Goal: Task Accomplishment & Management: Complete application form

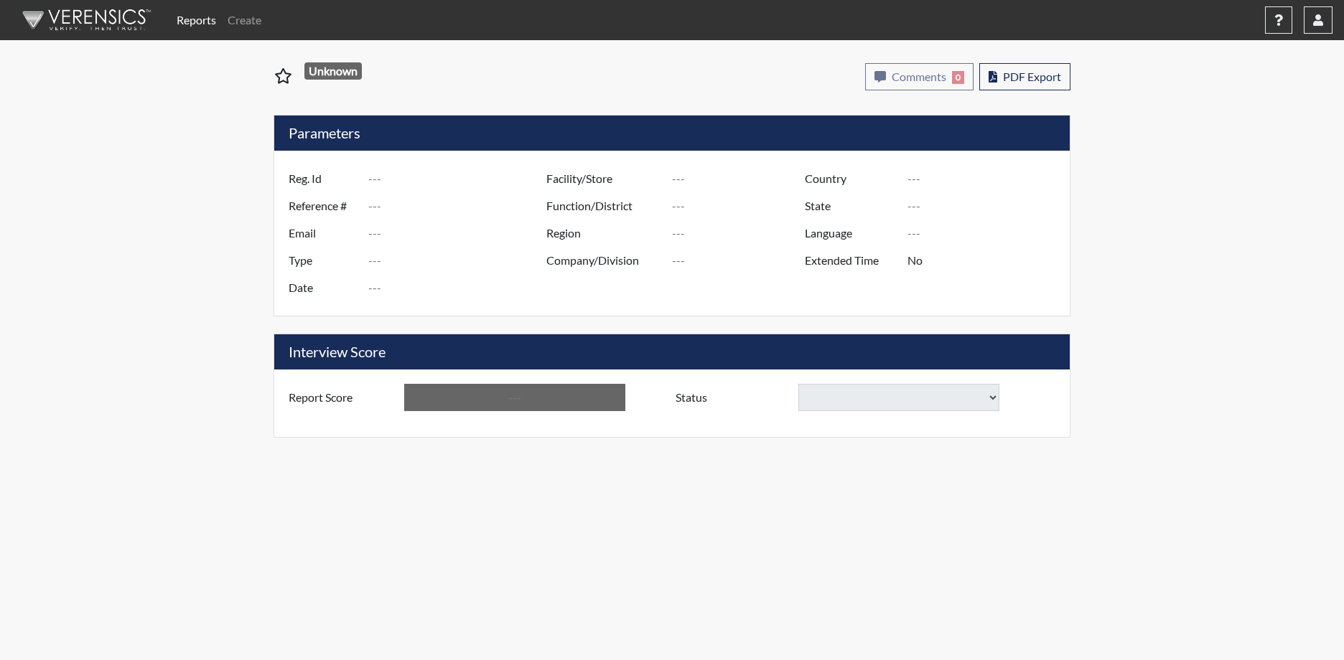
type input "F. Scott0814"
type input "48907"
type input "[EMAIL_ADDRESS][DOMAIN_NAME]"
type input "Corrections Pre-Employment"
type input "[DATE]"
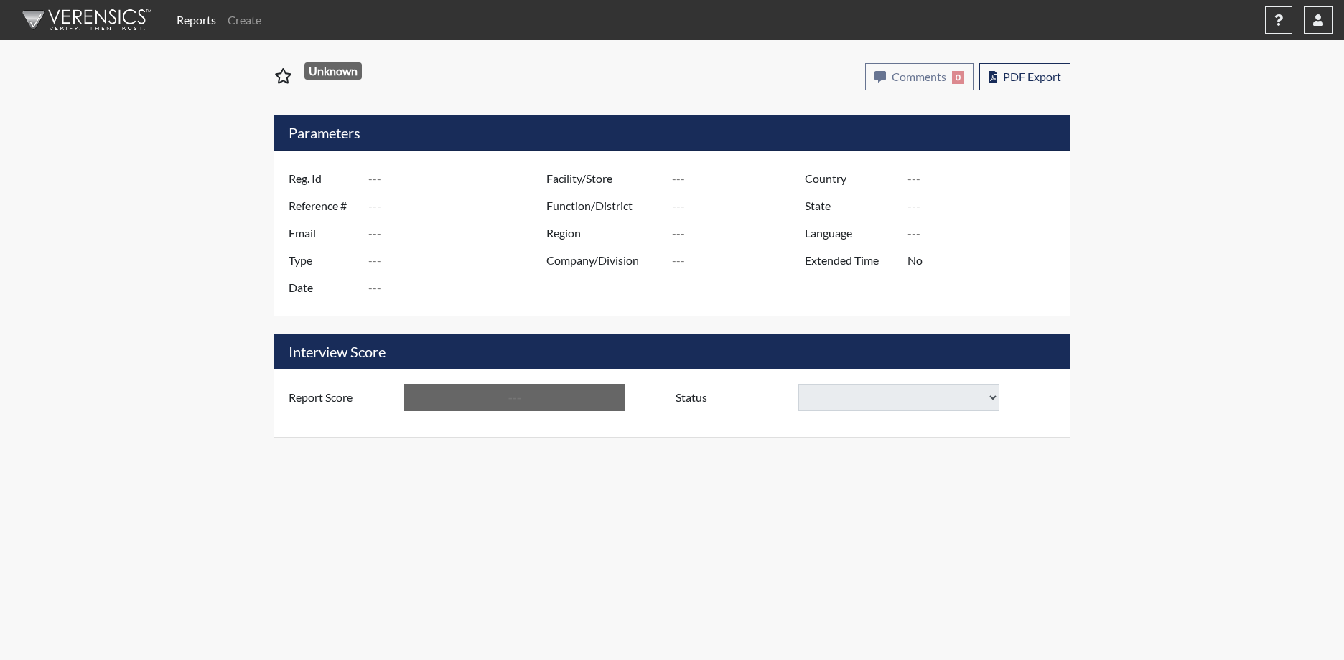
type input "[PERSON_NAME]"
type input "[GEOGRAPHIC_DATA]"
type input "[US_STATE]"
type input "English"
type input "Yes"
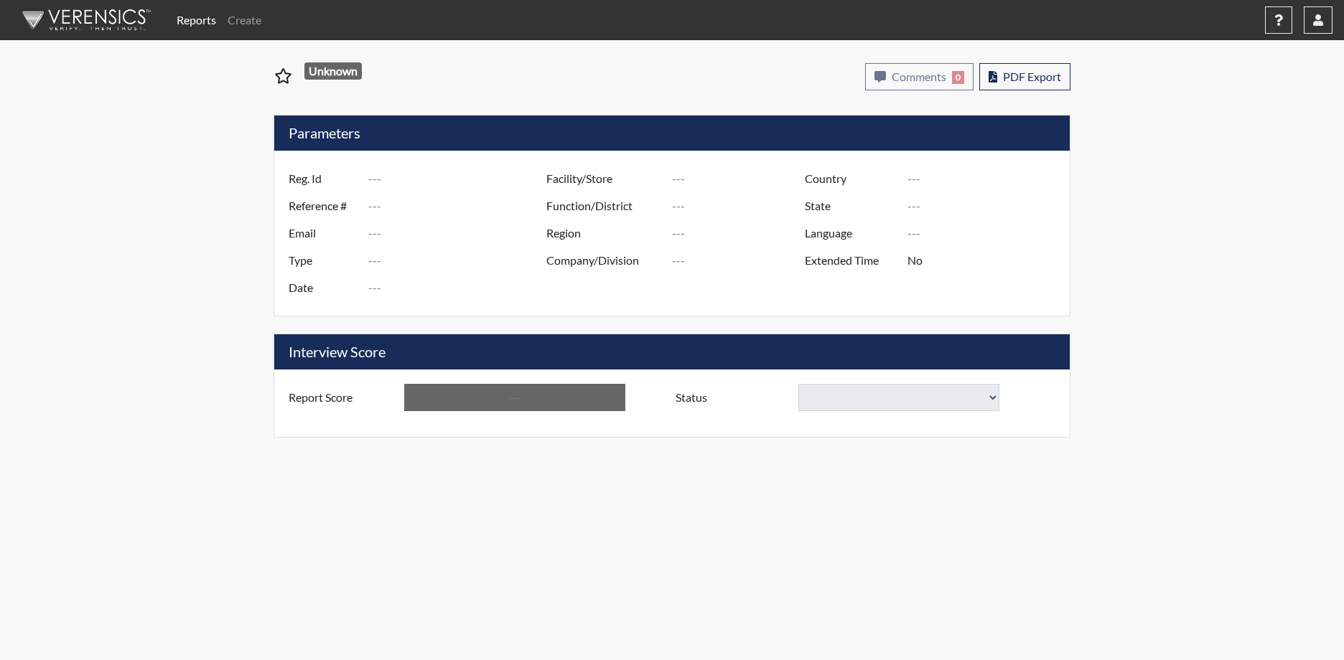
type input "Below Conditions"
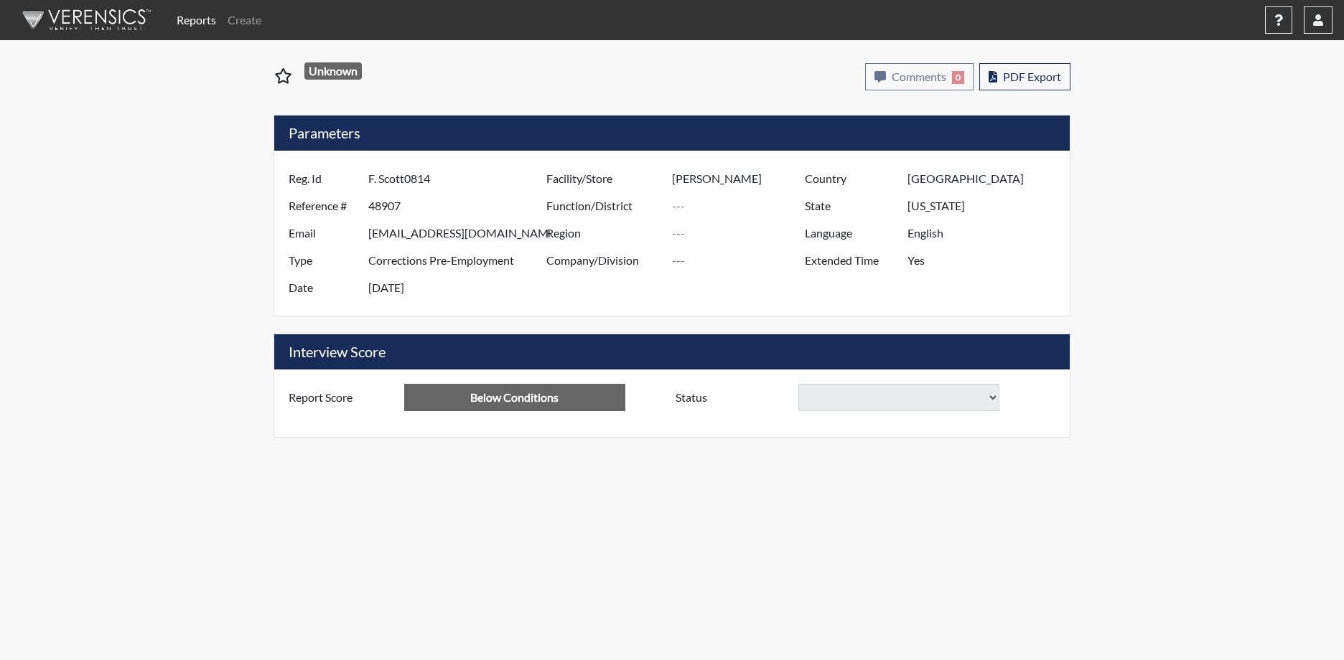
select select
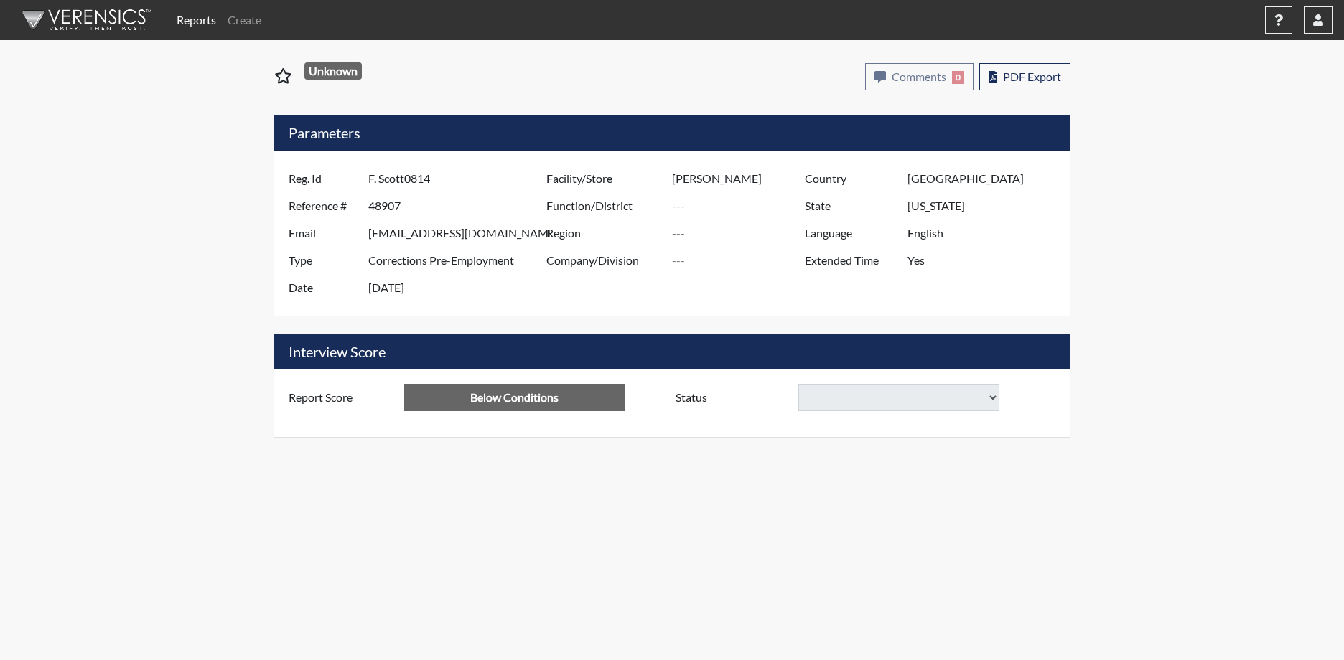
select select
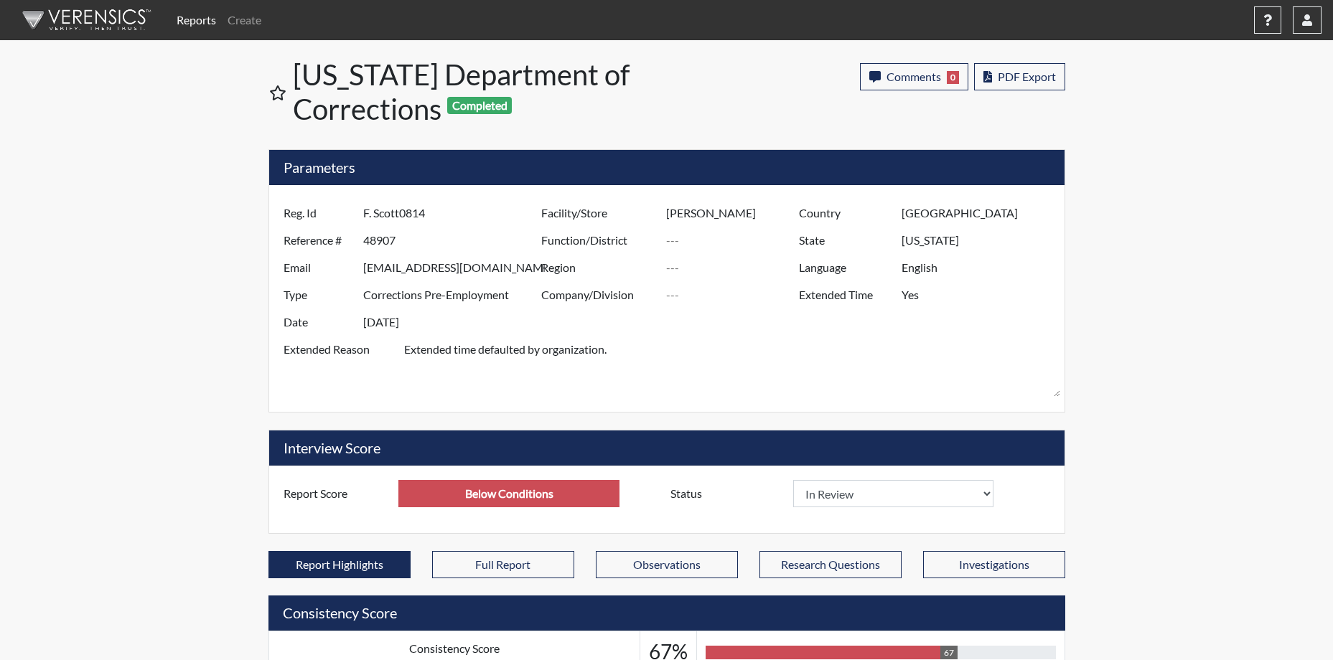
scroll to position [238, 597]
select select
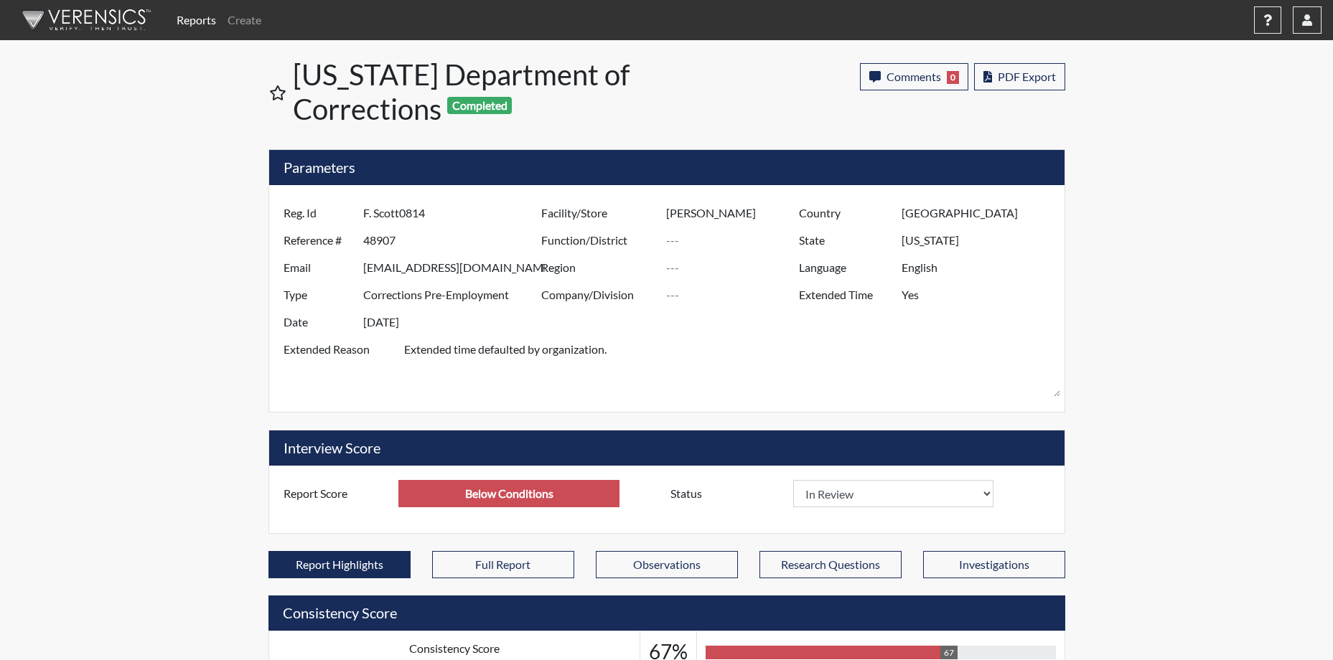
select select
